Goal: Information Seeking & Learning: Learn about a topic

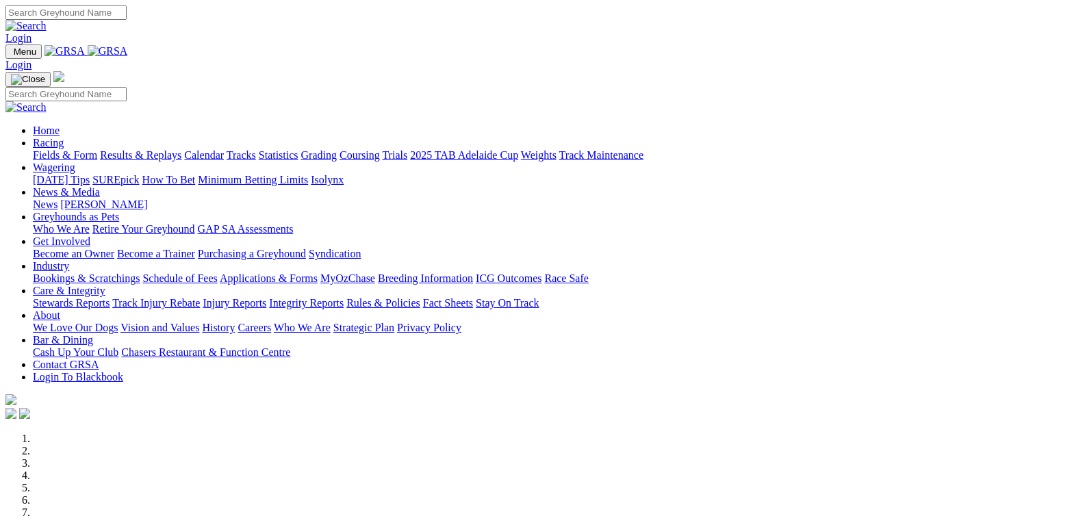
click at [64, 137] on link "Racing" at bounding box center [48, 143] width 31 height 12
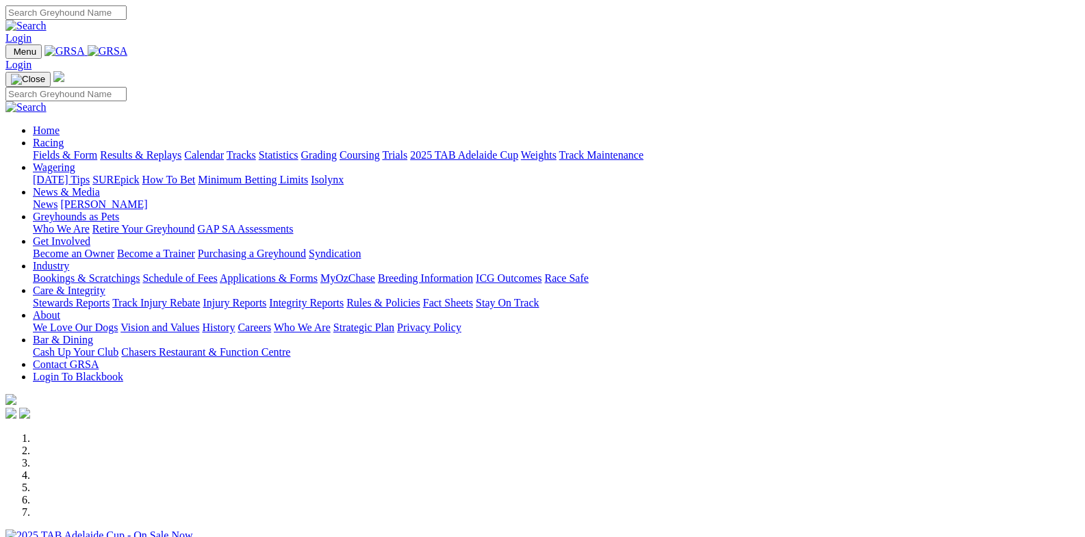
click at [64, 137] on link "Racing" at bounding box center [48, 143] width 31 height 12
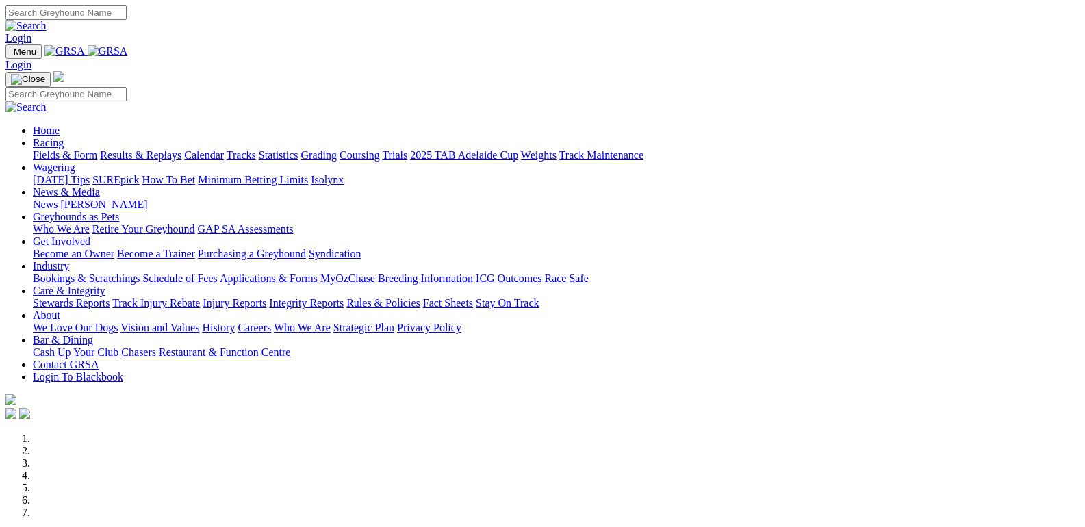
click at [57, 149] on link "Fields & Form" at bounding box center [65, 155] width 64 height 12
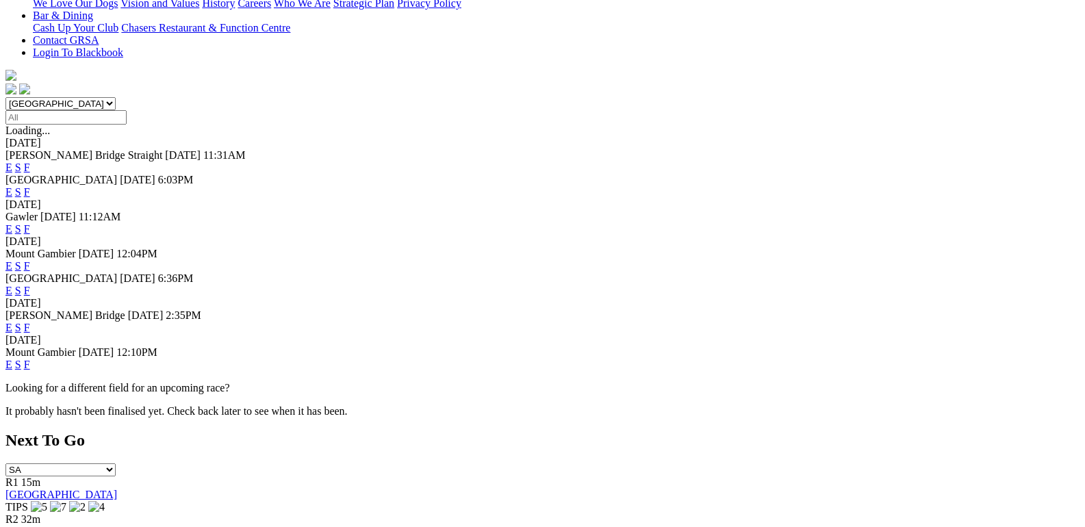
scroll to position [411, 0]
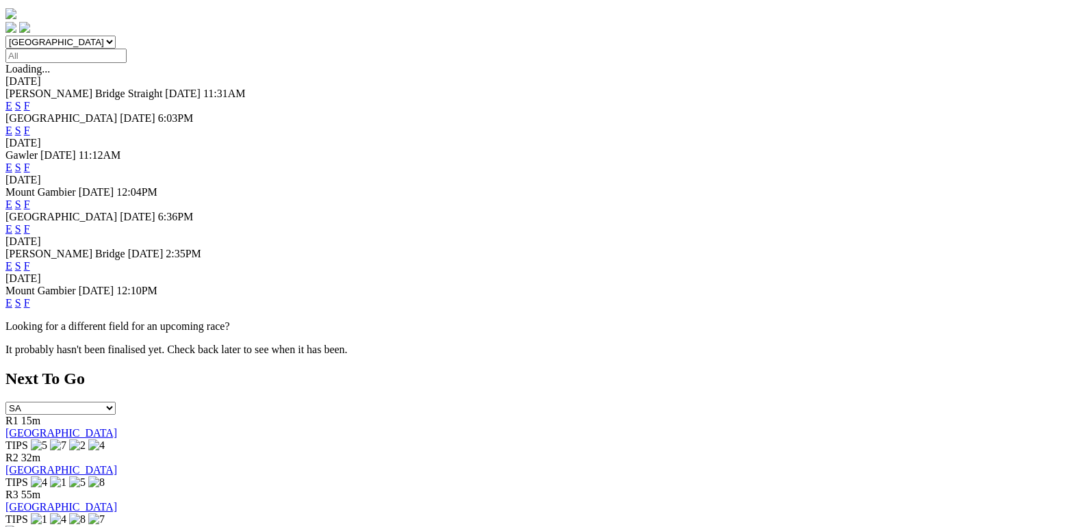
click at [30, 297] on link "F" at bounding box center [27, 303] width 6 height 12
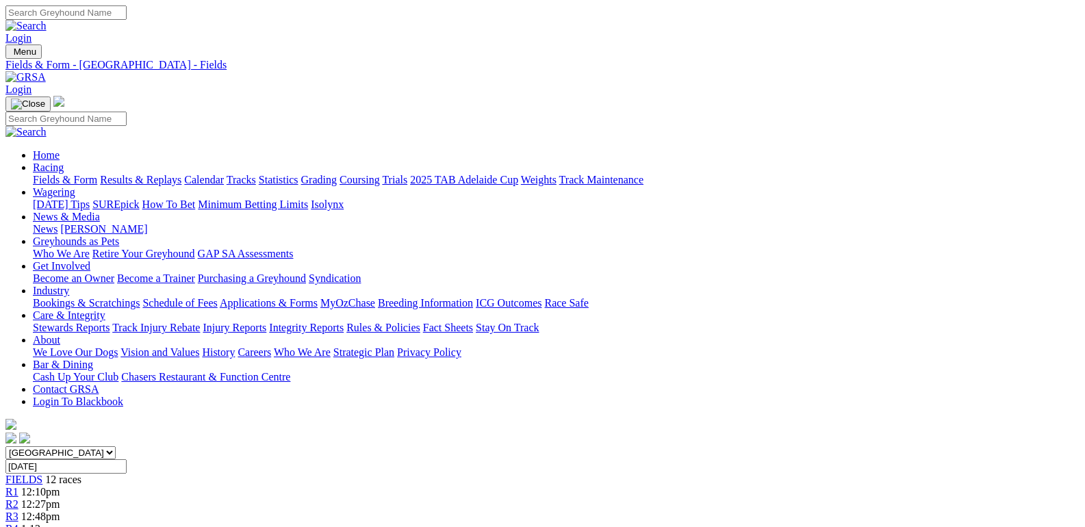
click at [57, 174] on link "Fields & Form" at bounding box center [65, 180] width 64 height 12
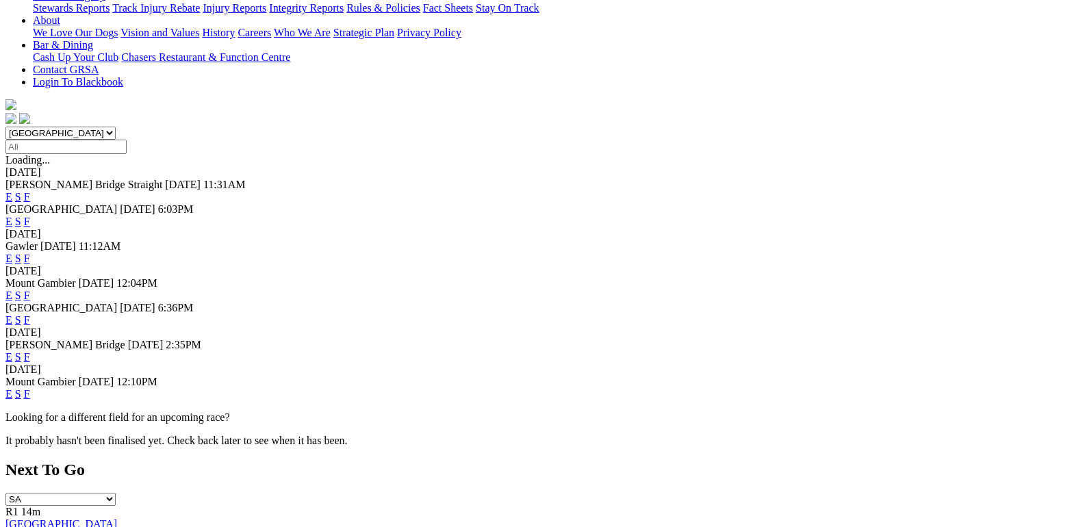
scroll to position [411, 0]
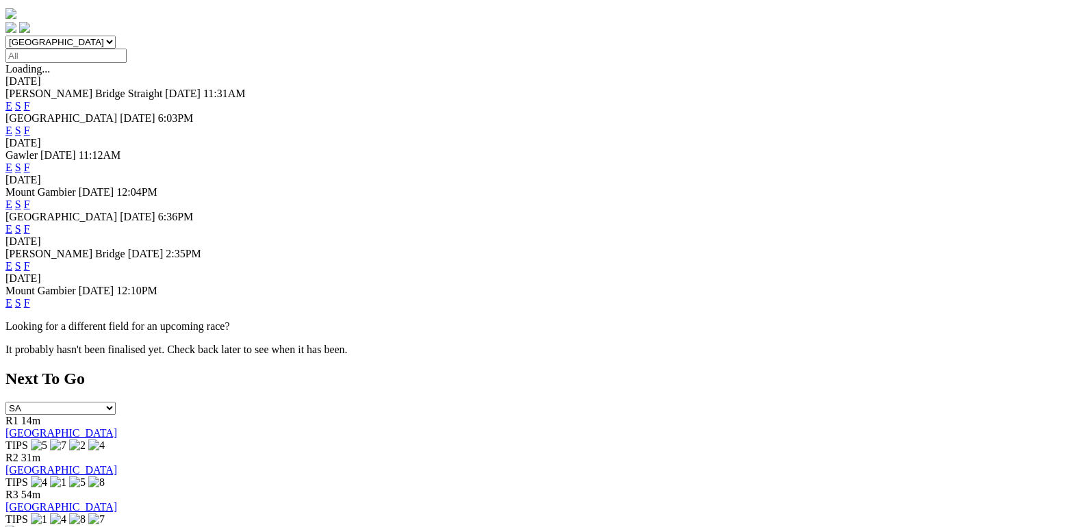
click at [30, 260] on link "F" at bounding box center [27, 266] width 6 height 12
